Goal: Information Seeking & Learning: Learn about a topic

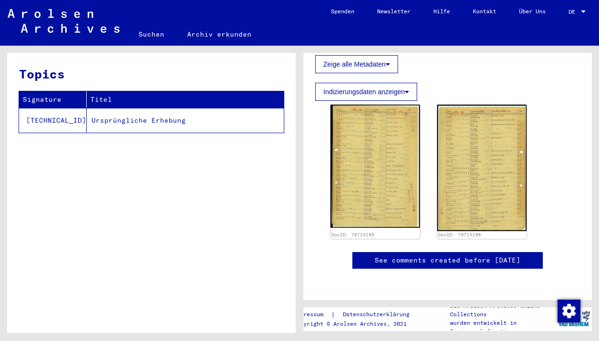
scroll to position [191, 0]
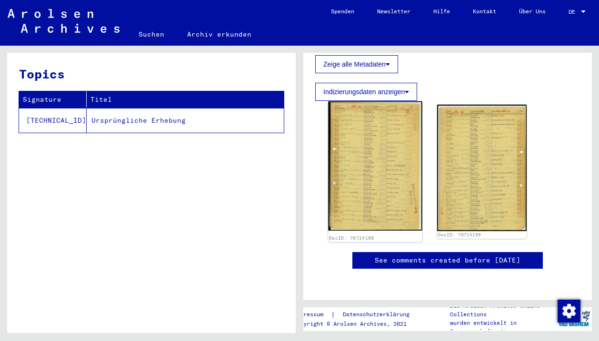
click at [366, 197] on img at bounding box center [375, 165] width 94 height 129
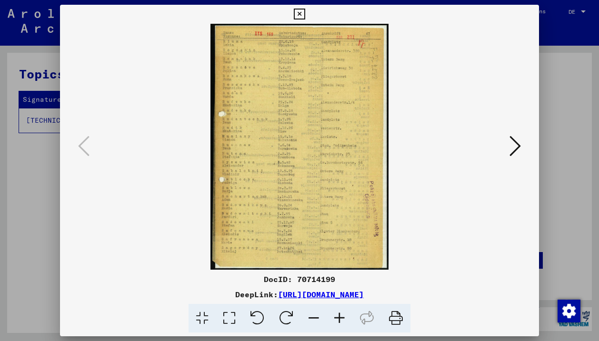
click at [341, 317] on icon at bounding box center [339, 318] width 26 height 29
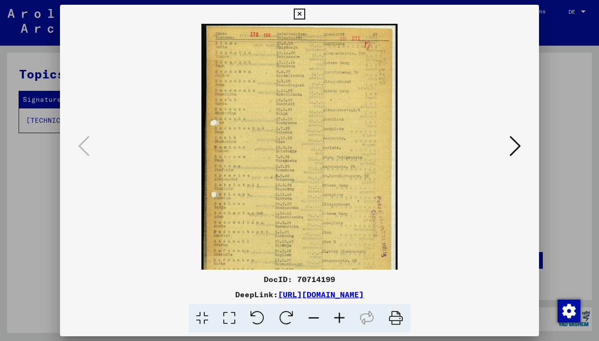
click at [341, 317] on icon at bounding box center [339, 318] width 26 height 29
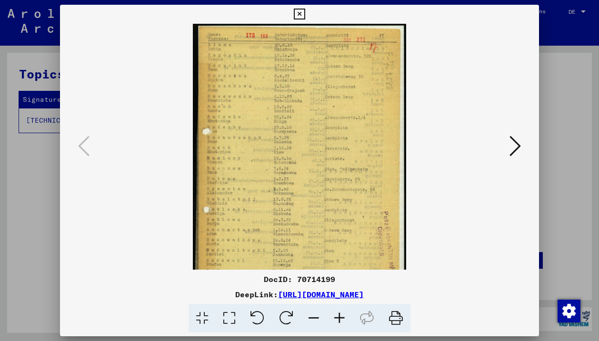
click at [341, 317] on icon at bounding box center [339, 318] width 26 height 29
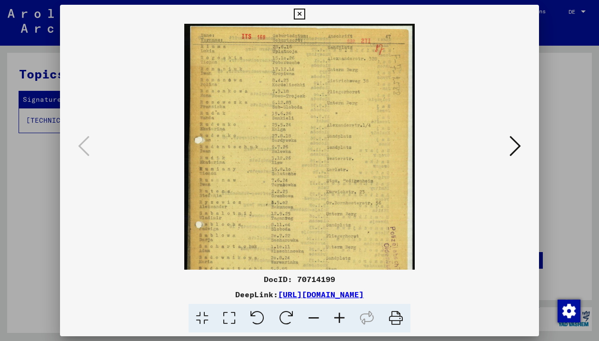
click at [341, 317] on icon at bounding box center [339, 318] width 26 height 29
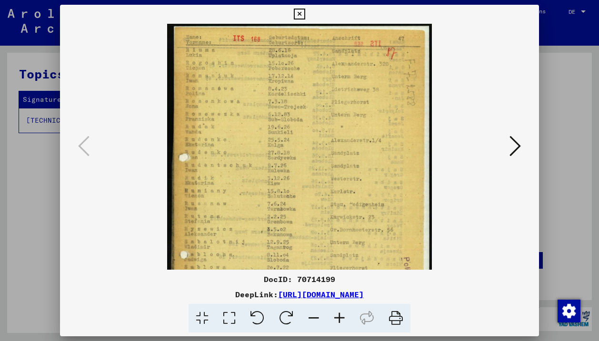
click at [341, 317] on icon at bounding box center [339, 318] width 26 height 29
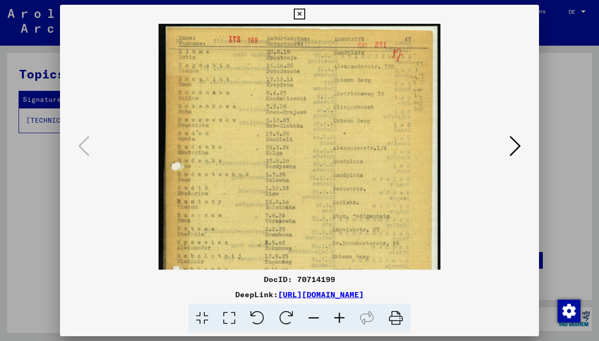
click at [341, 317] on icon at bounding box center [339, 318] width 26 height 29
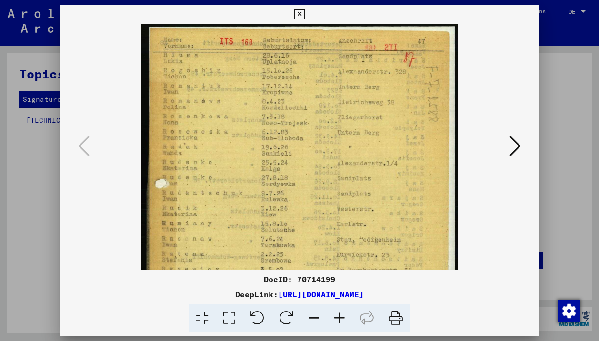
click at [341, 317] on icon at bounding box center [339, 318] width 26 height 29
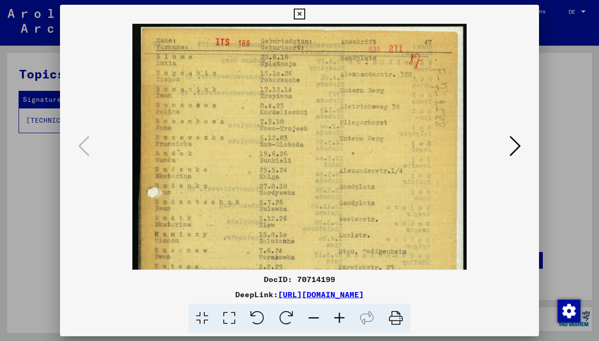
click at [341, 317] on icon at bounding box center [339, 318] width 26 height 29
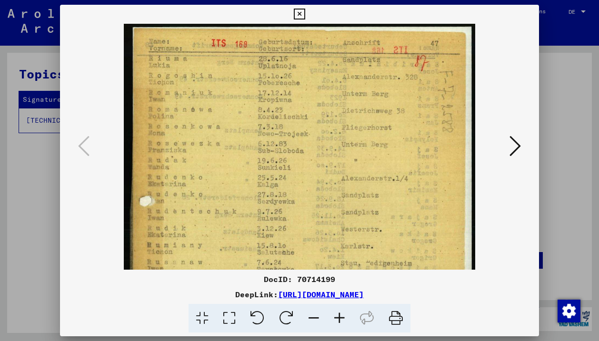
click at [341, 317] on icon at bounding box center [339, 318] width 26 height 29
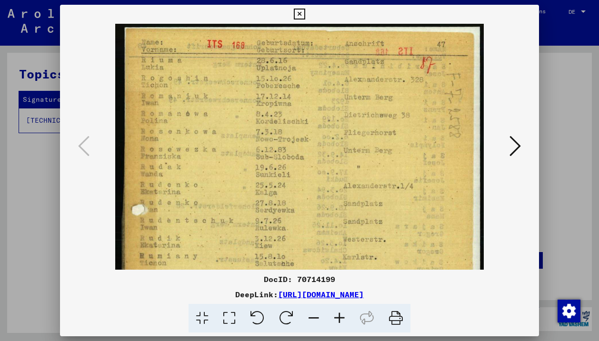
click at [341, 317] on icon at bounding box center [339, 318] width 26 height 29
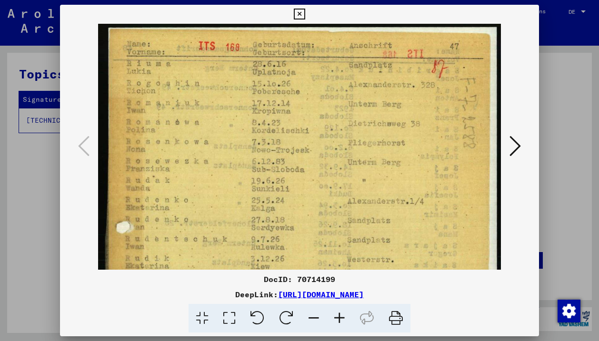
click at [341, 317] on icon at bounding box center [339, 318] width 26 height 29
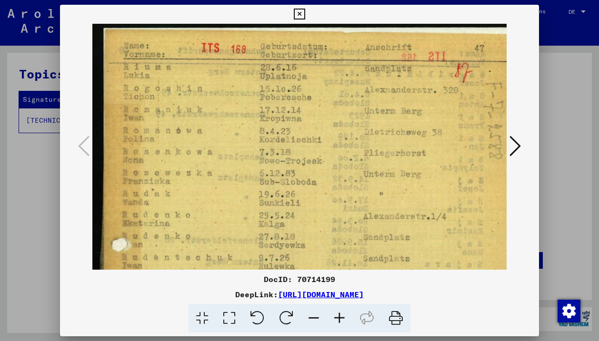
click at [341, 317] on icon at bounding box center [339, 318] width 26 height 29
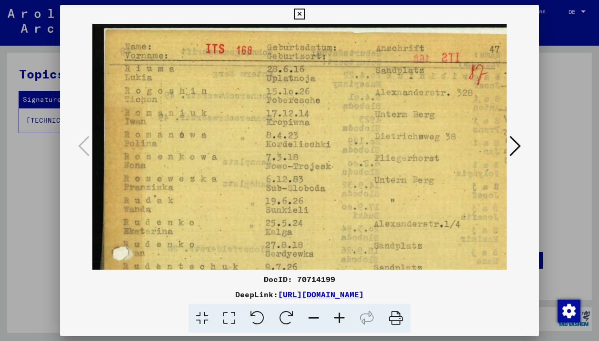
click at [341, 317] on icon at bounding box center [339, 318] width 26 height 29
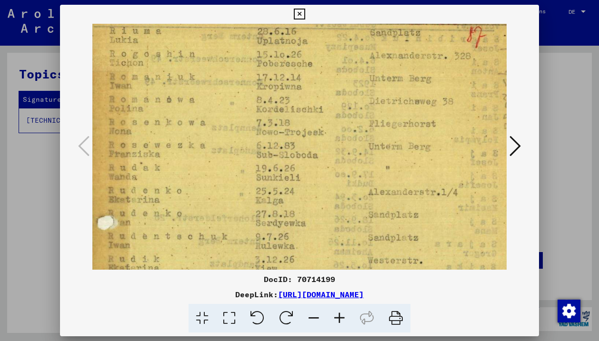
drag, startPoint x: 408, startPoint y: 190, endPoint x: 391, endPoint y: 151, distance: 42.4
click at [392, 151] on img at bounding box center [312, 309] width 472 height 650
click at [391, 151] on img at bounding box center [312, 310] width 472 height 650
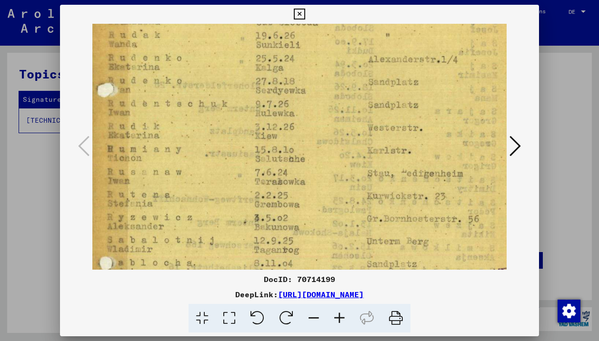
drag, startPoint x: 445, startPoint y: 194, endPoint x: 445, endPoint y: 60, distance: 133.7
click at [445, 60] on img at bounding box center [312, 177] width 472 height 650
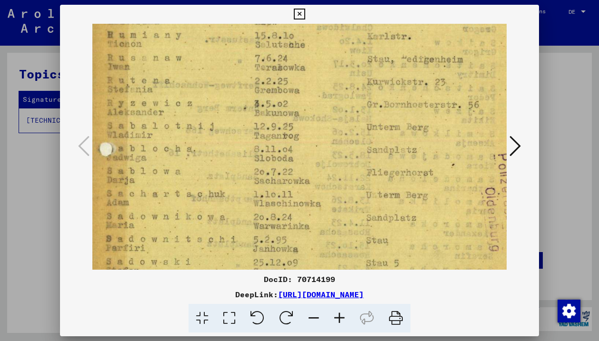
scroll to position [287, 16]
drag, startPoint x: 423, startPoint y: 218, endPoint x: 423, endPoint y: 104, distance: 114.7
click at [423, 104] on img at bounding box center [312, 61] width 472 height 650
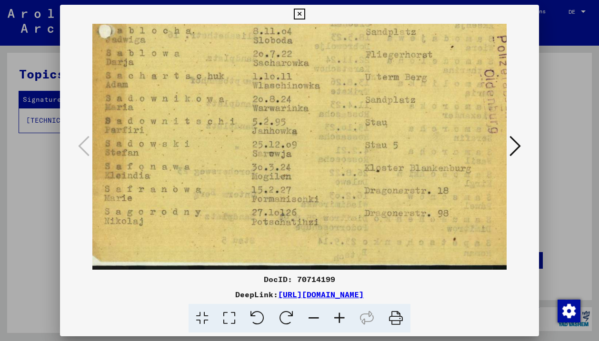
drag, startPoint x: 472, startPoint y: 229, endPoint x: 470, endPoint y: 104, distance: 125.2
click at [518, 140] on icon at bounding box center [514, 146] width 11 height 23
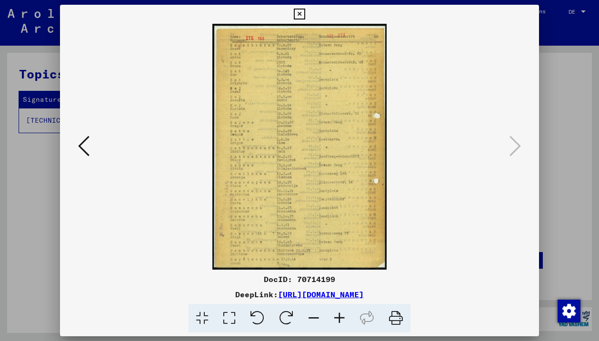
click at [342, 310] on icon at bounding box center [339, 318] width 26 height 29
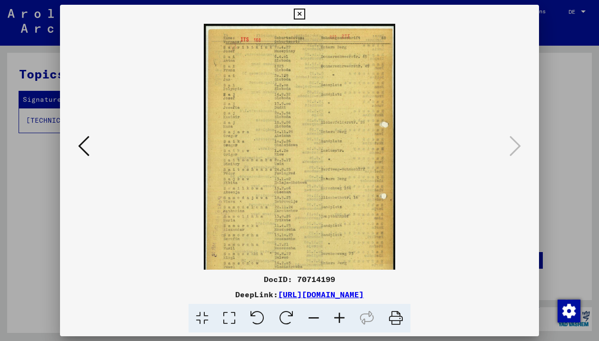
click at [342, 310] on icon at bounding box center [339, 318] width 26 height 29
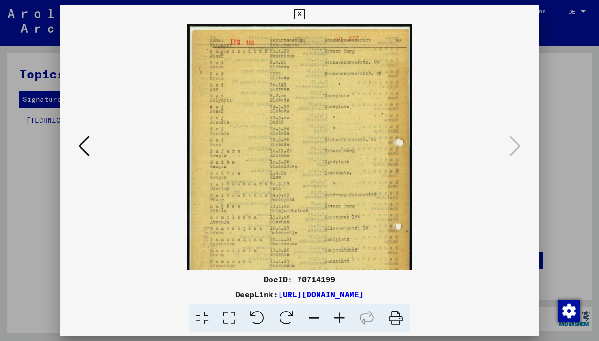
click at [342, 310] on icon at bounding box center [339, 318] width 26 height 29
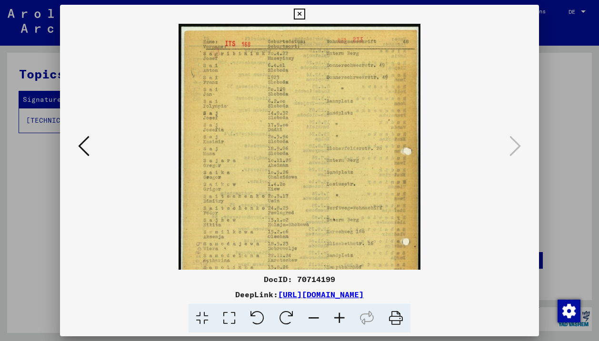
click at [342, 310] on icon at bounding box center [339, 318] width 26 height 29
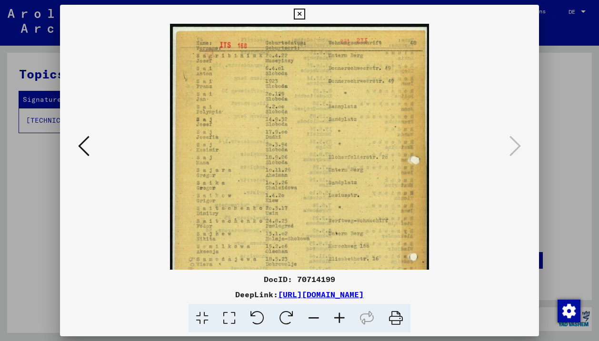
click at [342, 310] on icon at bounding box center [339, 318] width 26 height 29
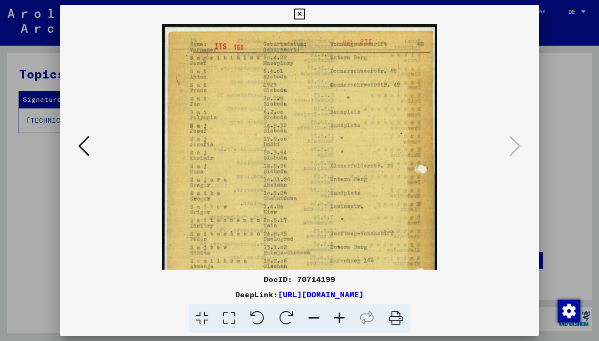
click at [342, 311] on icon at bounding box center [339, 318] width 26 height 29
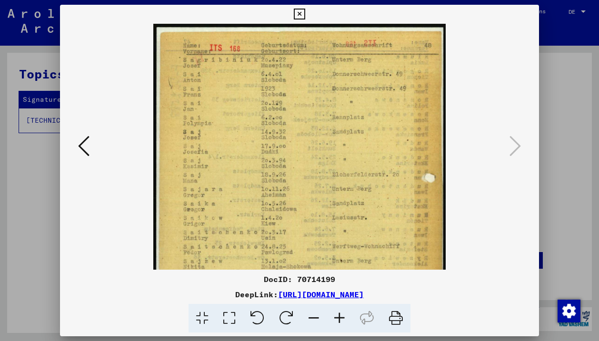
click at [342, 311] on icon at bounding box center [339, 318] width 26 height 29
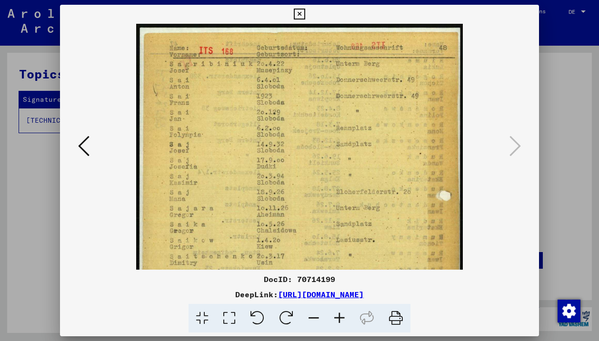
click at [342, 311] on icon at bounding box center [339, 318] width 26 height 29
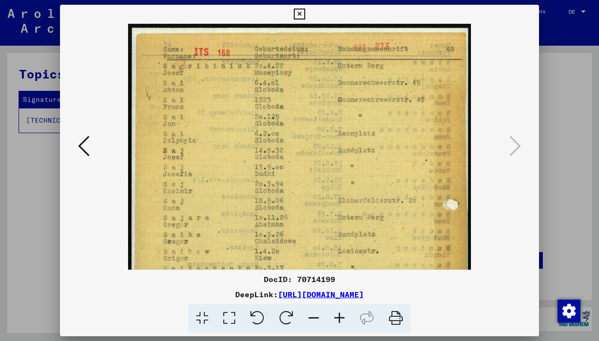
click at [342, 311] on icon at bounding box center [339, 318] width 26 height 29
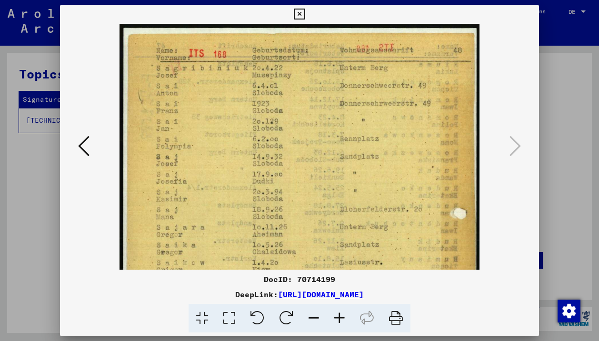
click at [342, 311] on icon at bounding box center [339, 318] width 26 height 29
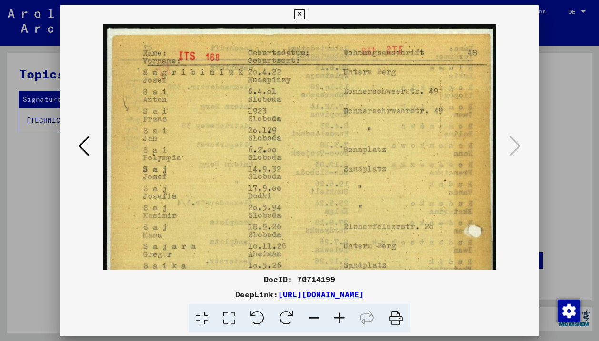
click at [342, 311] on icon at bounding box center [339, 318] width 26 height 29
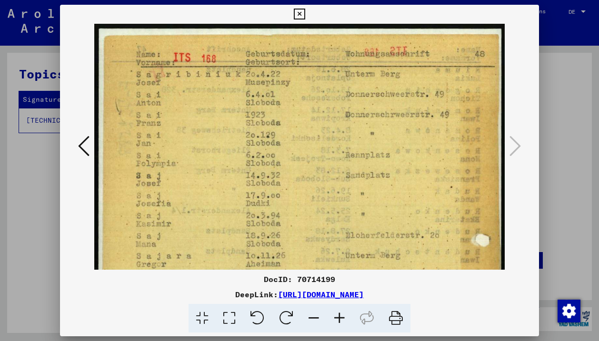
click at [342, 311] on icon at bounding box center [339, 318] width 26 height 29
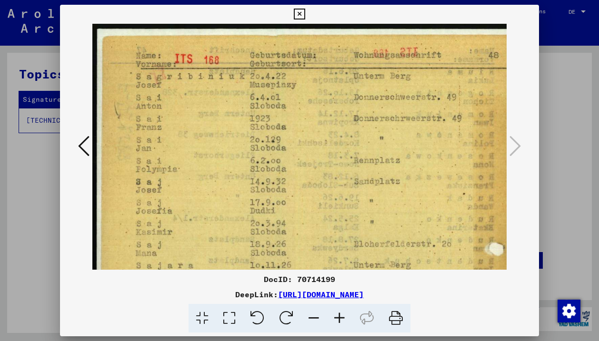
click at [342, 311] on icon at bounding box center [339, 318] width 26 height 29
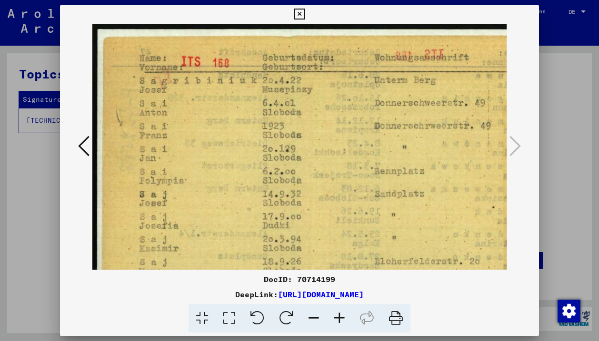
click at [342, 311] on icon at bounding box center [339, 318] width 26 height 29
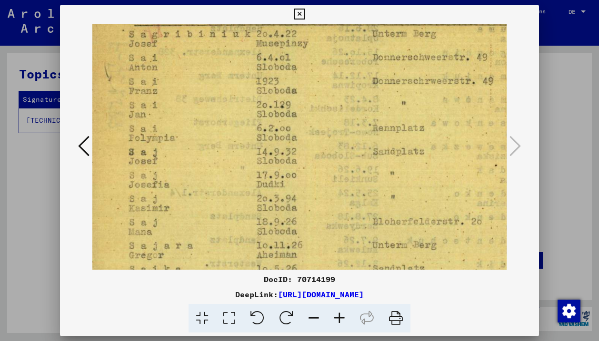
scroll to position [48, 12]
drag, startPoint x: 384, startPoint y: 189, endPoint x: 371, endPoint y: 141, distance: 49.6
click at [371, 141] on img at bounding box center [319, 313] width 478 height 674
click at [433, 163] on img at bounding box center [319, 313] width 478 height 674
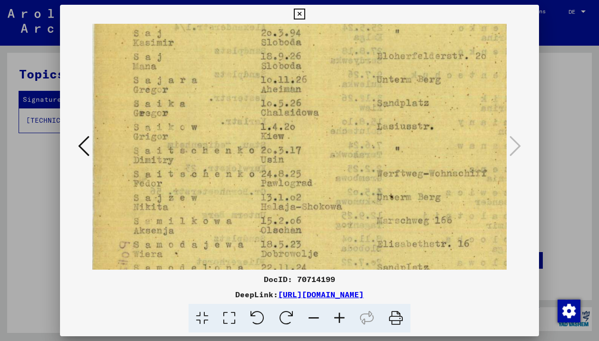
drag, startPoint x: 433, startPoint y: 163, endPoint x: 438, endPoint y: -20, distance: 182.8
click at [438, 0] on html "Suchen Archiv erkunden Spenden Newsletter Hilfe Kontakt Über Uns Suchen Archiv …" at bounding box center [299, 170] width 599 height 341
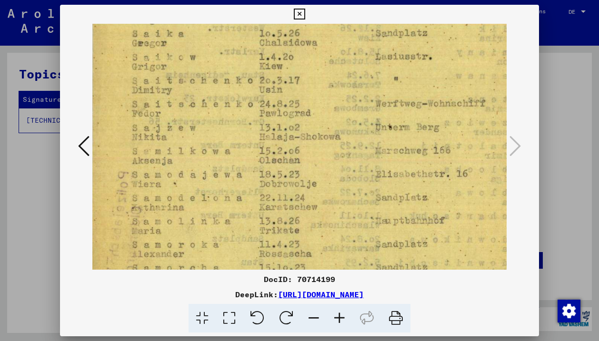
scroll to position [285, 10]
drag, startPoint x: 407, startPoint y: 141, endPoint x: 404, endPoint y: 88, distance: 53.8
click at [404, 88] on img at bounding box center [322, 76] width 478 height 674
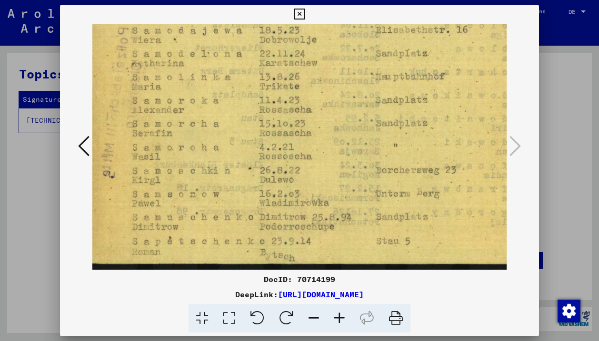
drag, startPoint x: 439, startPoint y: 204, endPoint x: 439, endPoint y: 47, distance: 157.5
